Goal: Information Seeking & Learning: Understand process/instructions

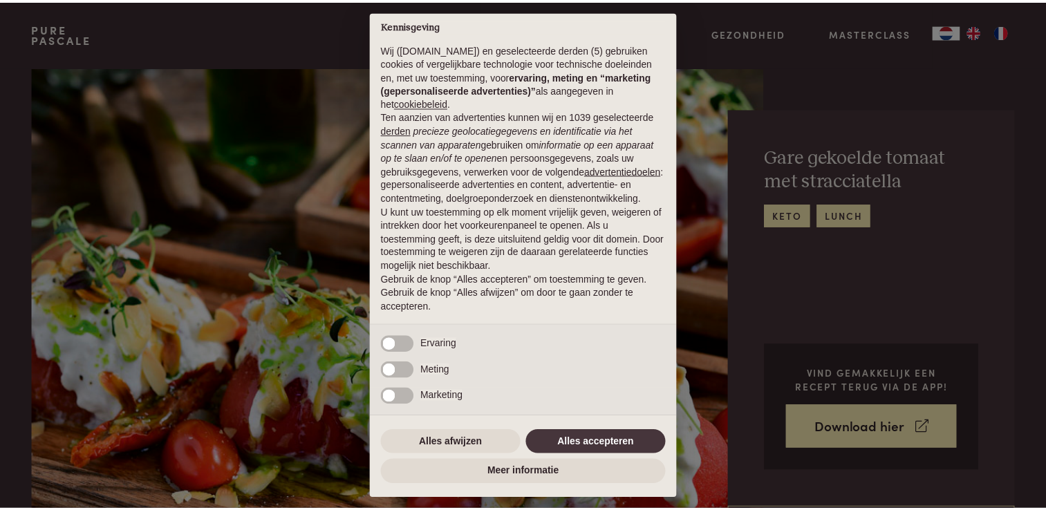
scroll to position [21, 0]
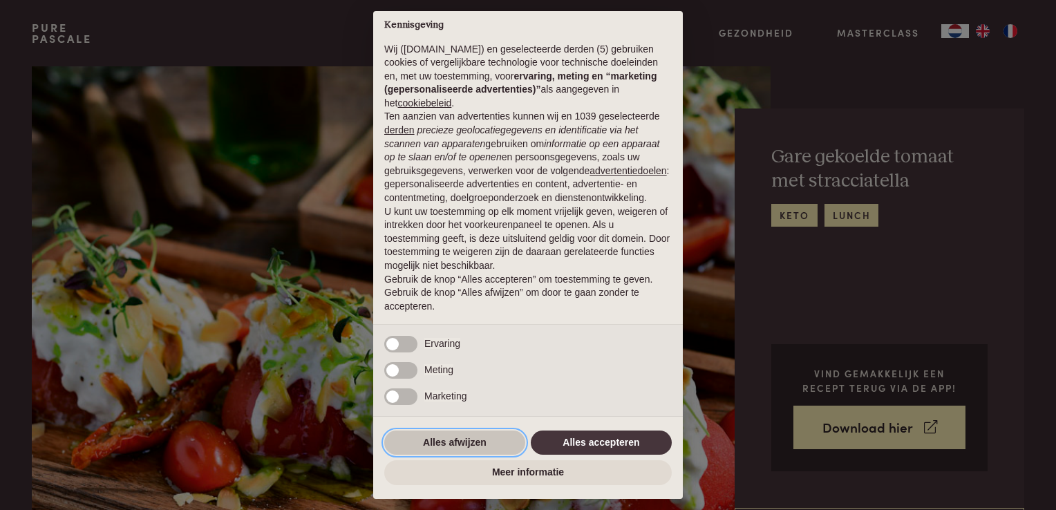
click at [473, 443] on button "Alles afwijzen" at bounding box center [454, 443] width 141 height 25
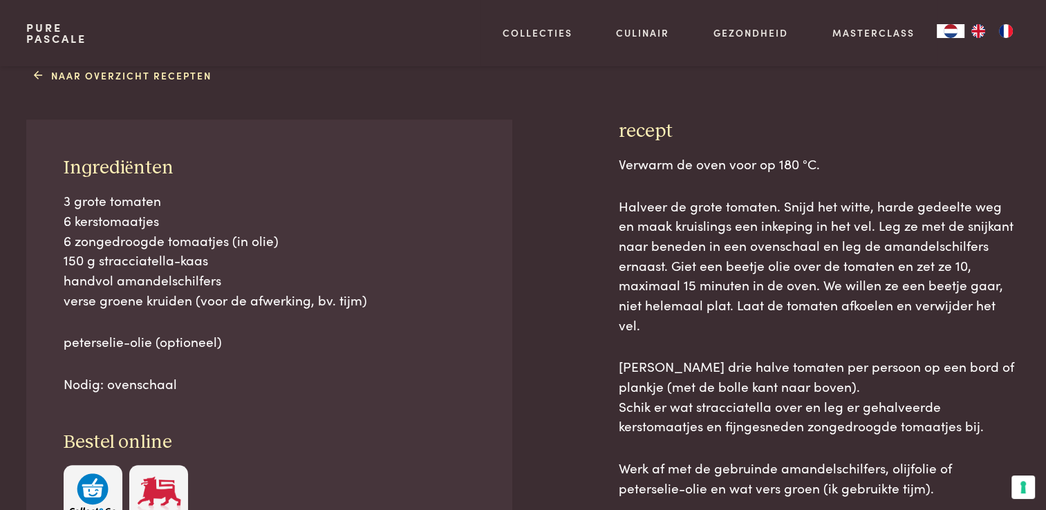
scroll to position [553, 0]
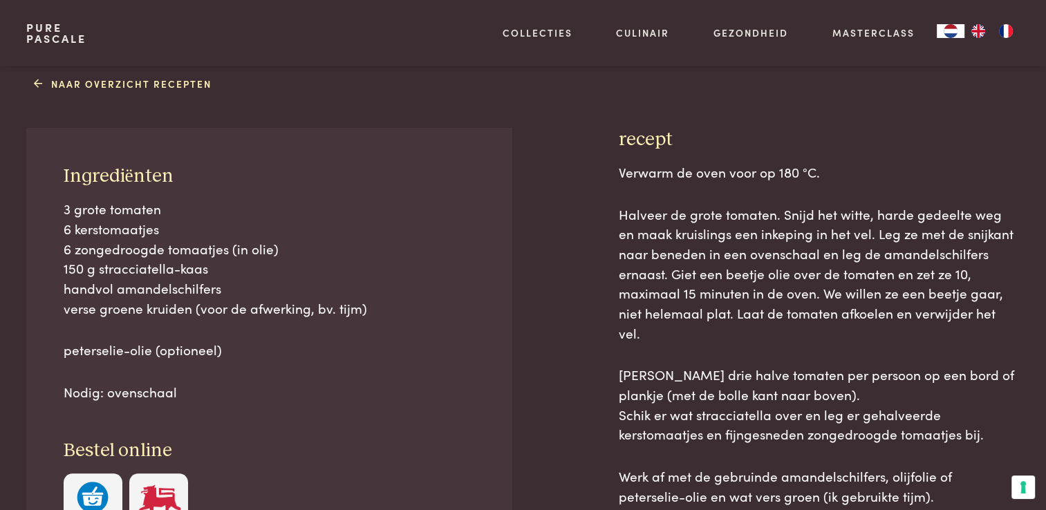
drag, startPoint x: 180, startPoint y: 392, endPoint x: 62, endPoint y: 180, distance: 242.5
click at [62, 180] on div "Ingrediënten 3 grote tomaten 6 kerstomaatjes 6 zongedroogde tomaatjes (in olie)…" at bounding box center [268, 349] width 485 height 442
drag, startPoint x: 62, startPoint y: 180, endPoint x: 95, endPoint y: 252, distance: 79.2
copy div "Ingrediënten 3 grote tomaten 6 kerstomaatjes 6 zongedroogde tomaatjes (in olie)…"
click at [394, 338] on div "3 grote tomaten 6 kerstomaatjes 6 zongedroogde tomaatjes (in olie) 150 g stracc…" at bounding box center [270, 300] width 412 height 202
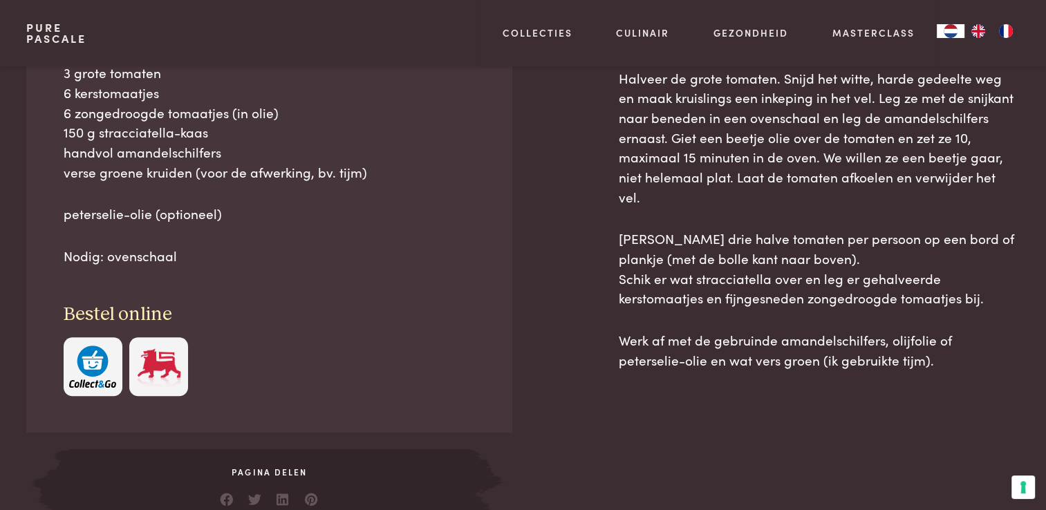
scroll to position [691, 0]
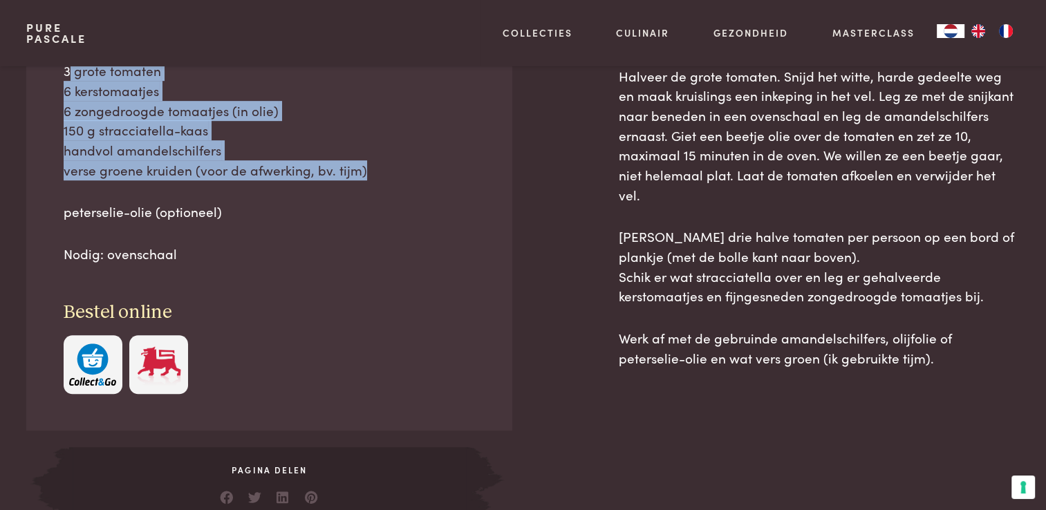
drag, startPoint x: 66, startPoint y: 75, endPoint x: 362, endPoint y: 171, distance: 311.0
click at [362, 171] on p "3 grote tomaten 6 kerstomaatjes 6 zongedroogde tomaatjes (in olie) 150 g stracc…" at bounding box center [270, 120] width 412 height 119
copy p "grote tomaten 6 kerstomaatjes 6 zongedroogde tomaatjes (in olie) 150 g straccia…"
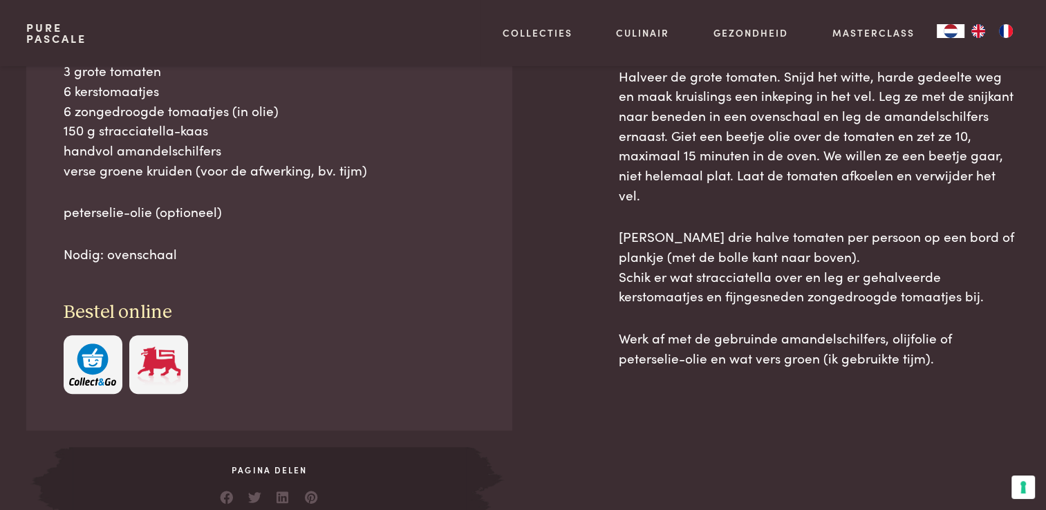
click at [180, 254] on p "Nodig: ovenschaal" at bounding box center [270, 254] width 412 height 20
drag, startPoint x: 176, startPoint y: 253, endPoint x: 64, endPoint y: 217, distance: 117.6
click at [64, 217] on div "3 grote tomaten 6 kerstomaatjes 6 zongedroogde tomaatjes (in olie) 150 g stracc…" at bounding box center [270, 162] width 412 height 202
drag, startPoint x: 64, startPoint y: 217, endPoint x: 87, endPoint y: 211, distance: 23.5
copy div "peterselie-olie (optioneel) Nodig: ovenschaal"
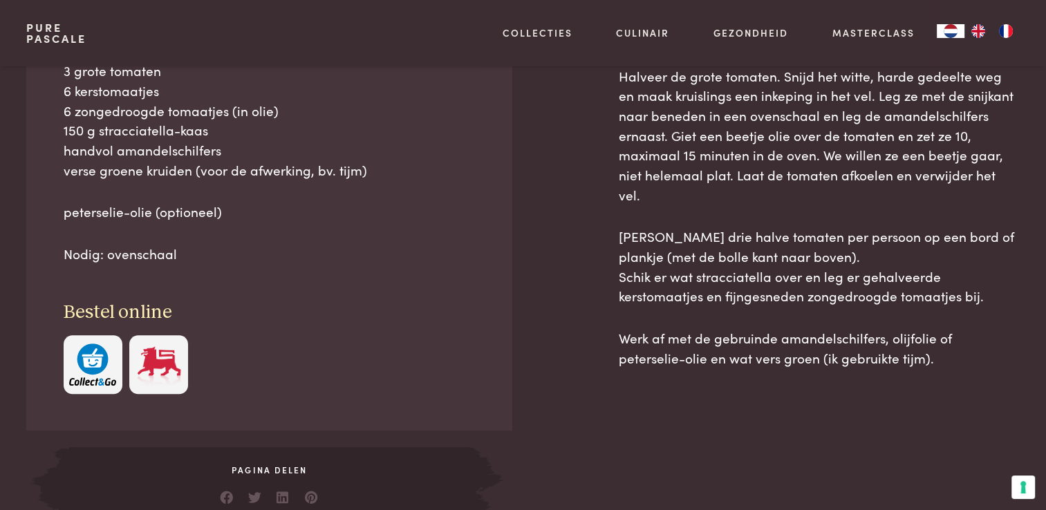
drag, startPoint x: 793, startPoint y: 325, endPoint x: 611, endPoint y: 76, distance: 308.5
click at [611, 76] on div "Ingrediënten 3 grote tomaten 6 kerstomaatjes 6 zongedroogde tomaatjes (in olie)…" at bounding box center [522, 257] width 992 height 534
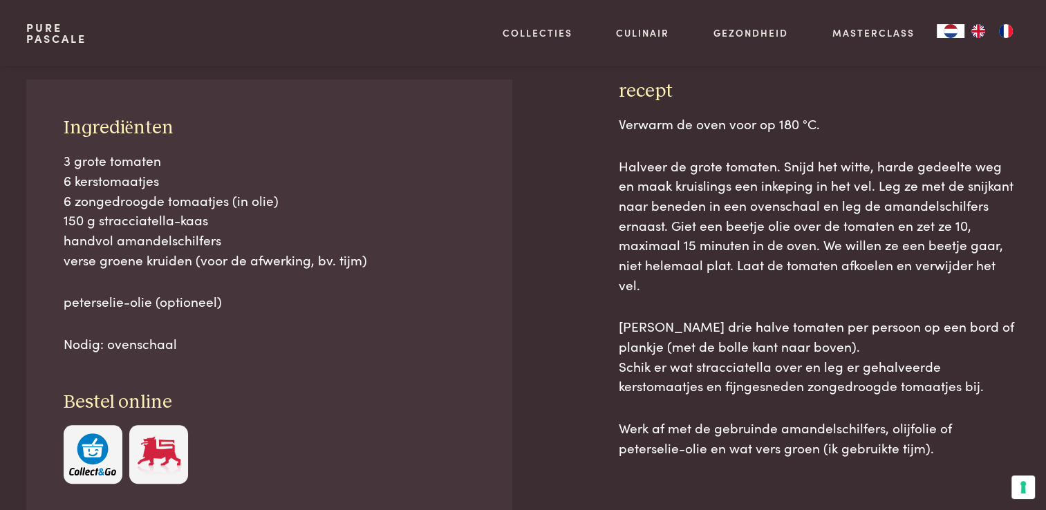
scroll to position [622, 0]
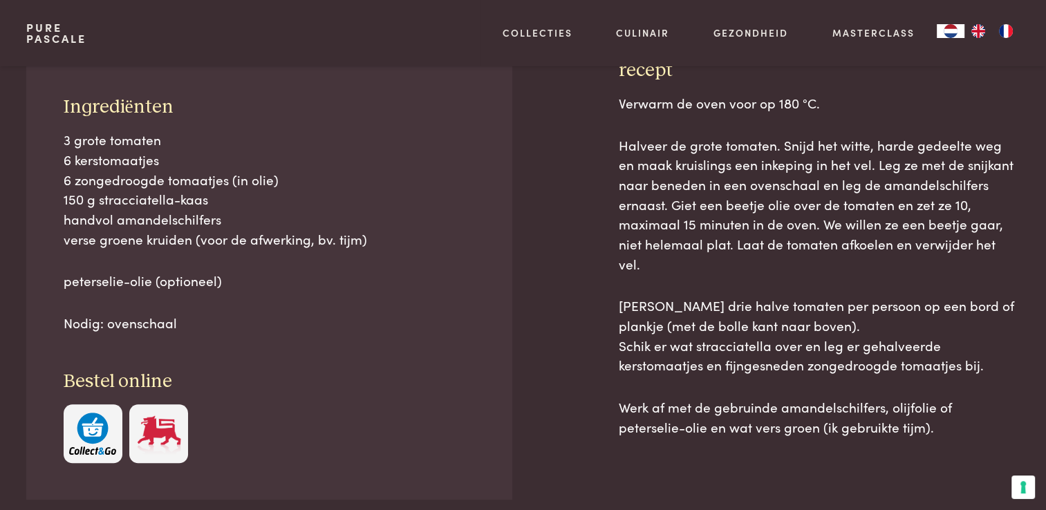
click at [574, 308] on div at bounding box center [564, 326] width 62 height 534
drag, startPoint x: 867, startPoint y: 405, endPoint x: 545, endPoint y: 138, distance: 419.1
click at [545, 138] on div "Ingrediënten 3 grote tomaten 6 kerstomaatjes 6 zongedroogde tomaatjes (in olie)…" at bounding box center [522, 326] width 992 height 534
drag, startPoint x: 545, startPoint y: 138, endPoint x: 685, endPoint y: 220, distance: 162.6
copy div "recept Verwarm de oven voor op 180 °C. Halveer de grote tomaten. Snijd het witt…"
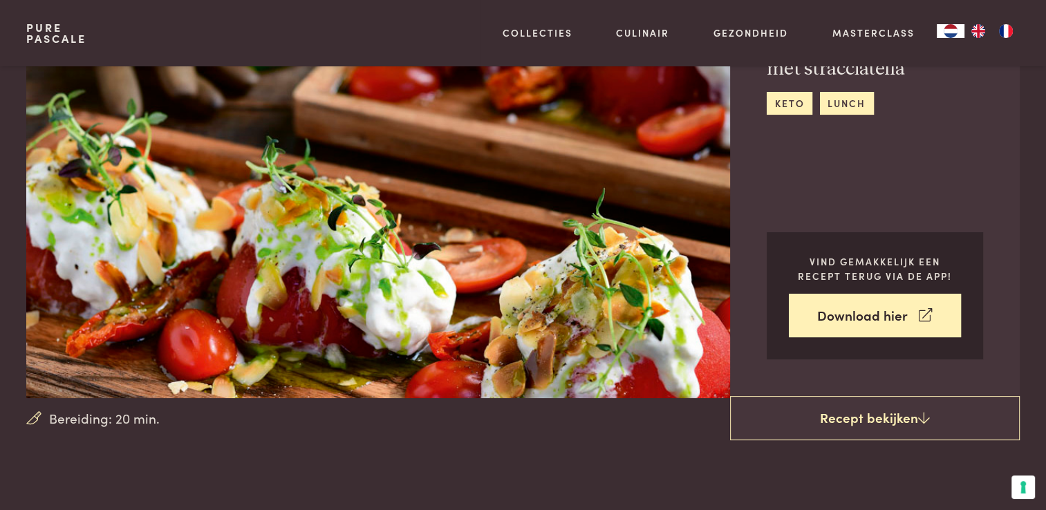
scroll to position [0, 0]
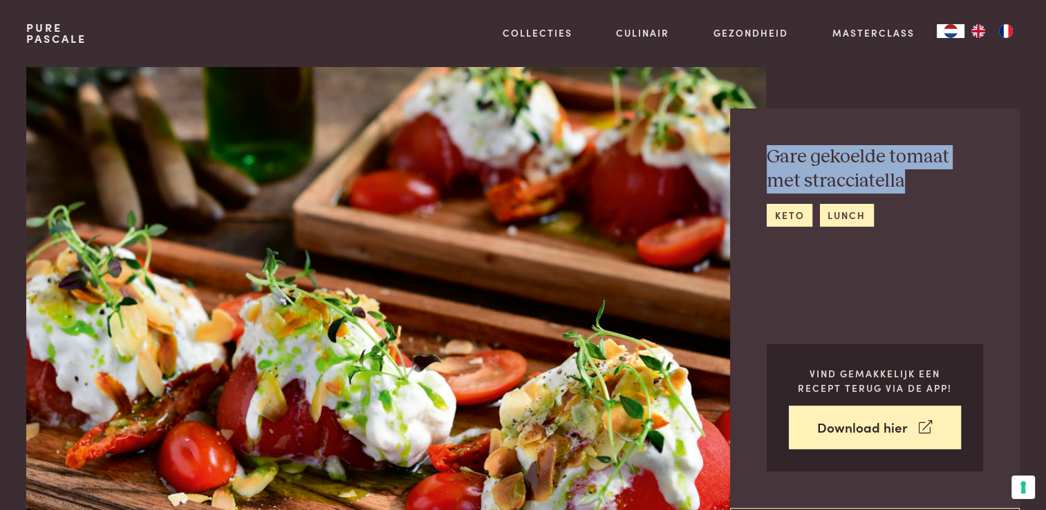
drag, startPoint x: 906, startPoint y: 179, endPoint x: 759, endPoint y: 164, distance: 147.2
click at [759, 164] on div "Gare gekoelde tomaat met stracciatella keto lunch Vind gemakkelijk een recept t…" at bounding box center [875, 307] width 290 height 399
drag, startPoint x: 759, startPoint y: 164, endPoint x: 813, endPoint y: 170, distance: 54.2
copy h2 "Gare gekoelde tomaat met stracciatella"
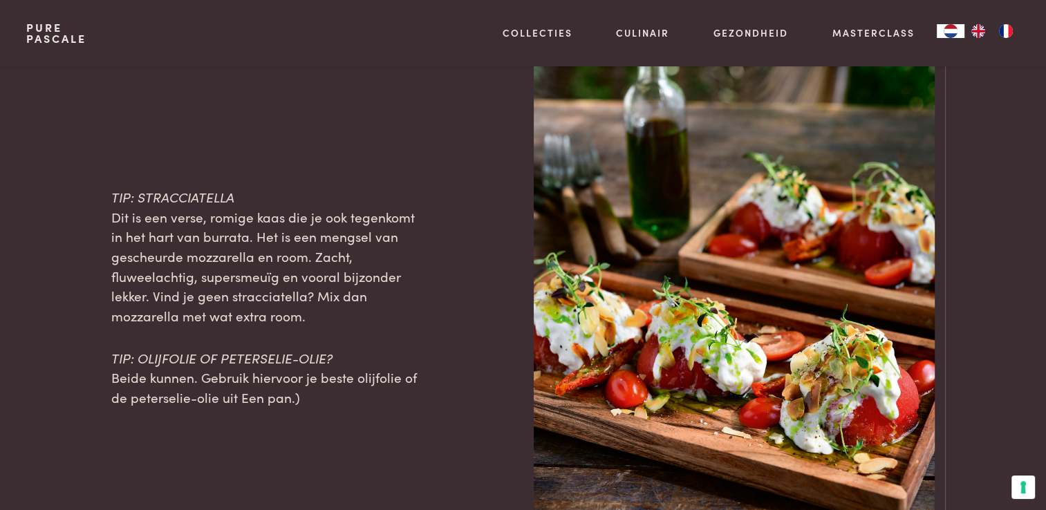
scroll to position [1382, 0]
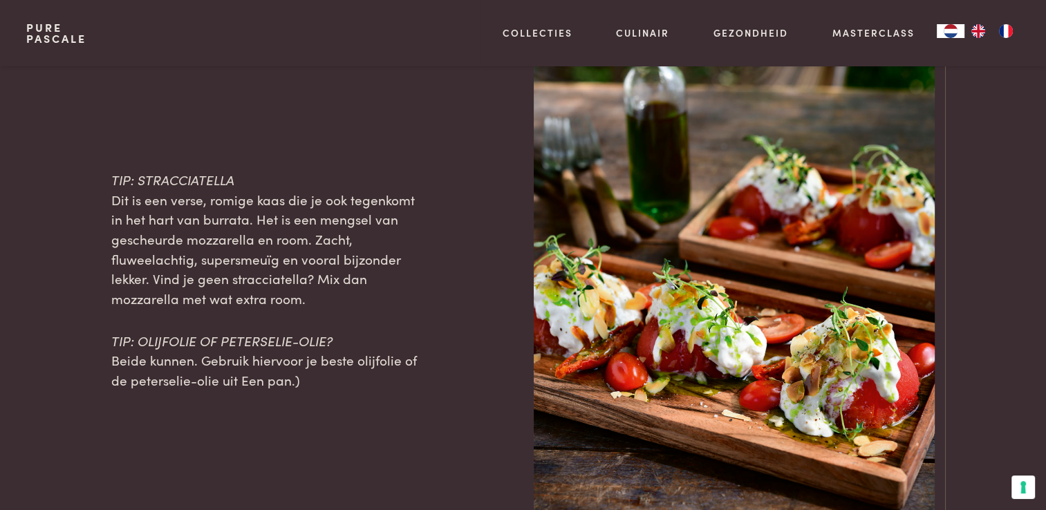
drag, startPoint x: 310, startPoint y: 294, endPoint x: 111, endPoint y: 182, distance: 228.3
click at [111, 182] on p "TIP: STRACCIATELLA Dit is een verse, romige kaas die je ook tegenkomt in het ha…" at bounding box center [269, 239] width 316 height 139
drag, startPoint x: 111, startPoint y: 182, endPoint x: 196, endPoint y: 225, distance: 95.8
copy p "TIP: STRACCIATELLA Dit is een verse, romige kaas die je ook tegenkomt in het ha…"
